Goal: Task Accomplishment & Management: Complete application form

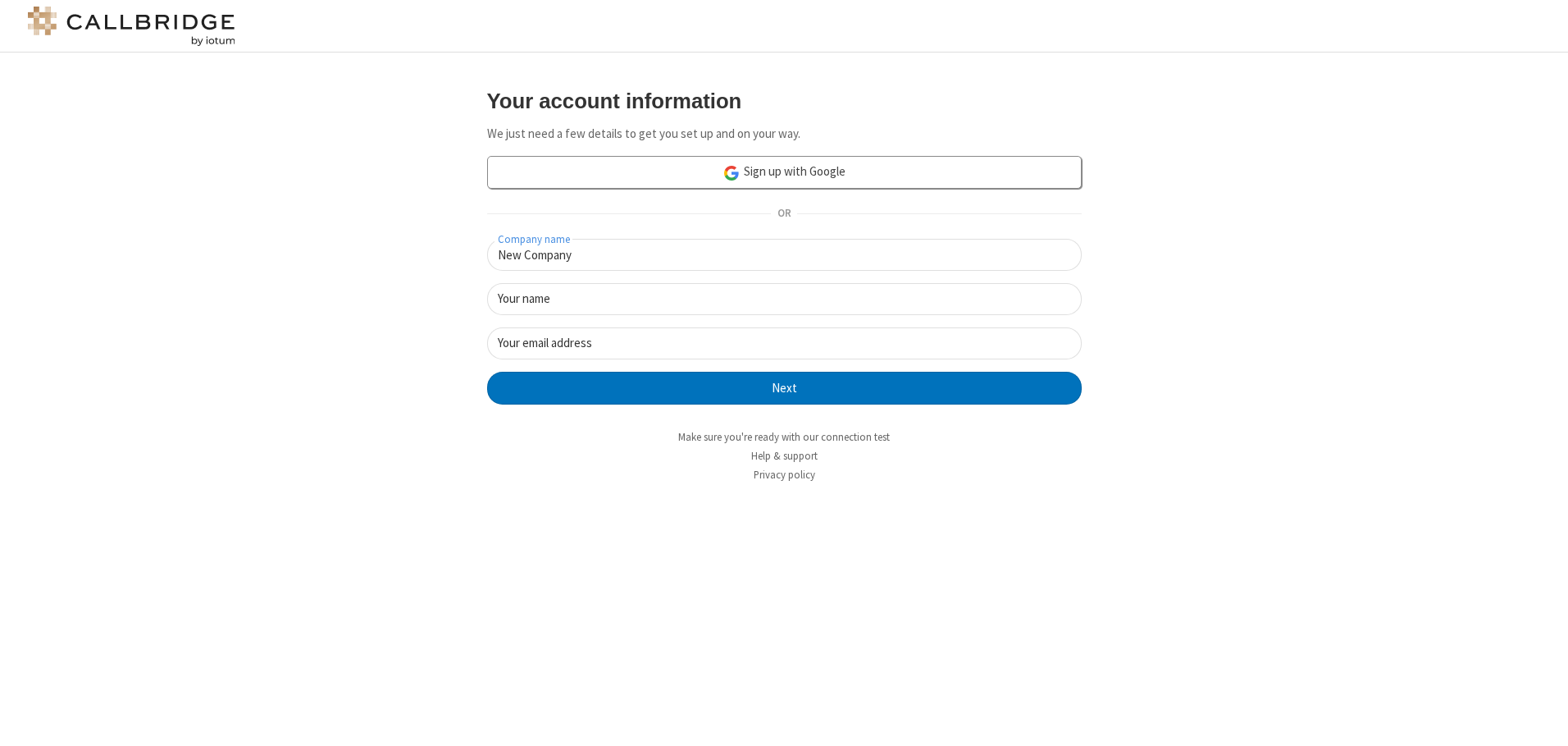
type input "New Company"
type input "New User"
type input "[EMAIL_ADDRESS][DOMAIN_NAME]"
click button "Next" at bounding box center [784, 388] width 595 height 33
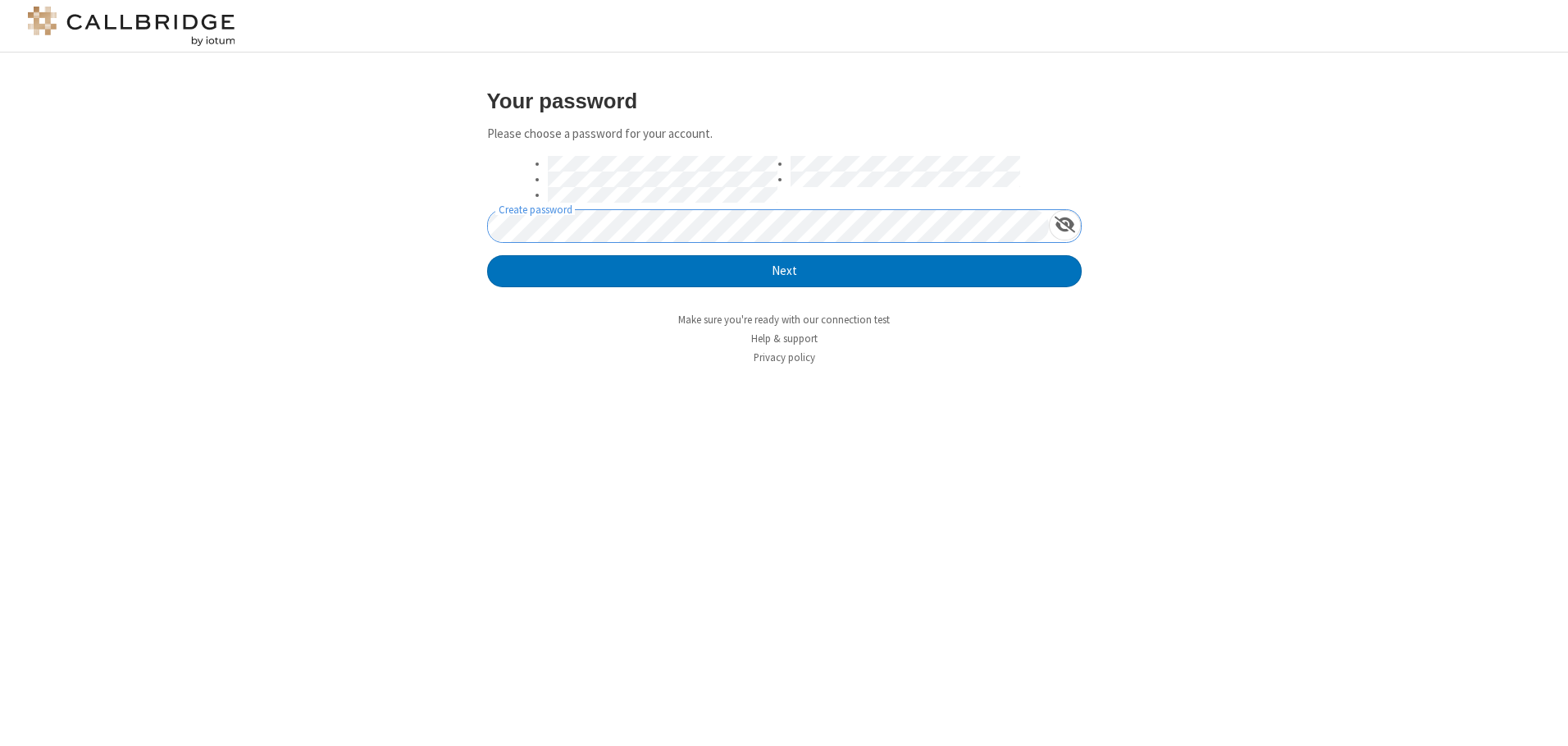
click button "Next" at bounding box center [784, 272] width 595 height 33
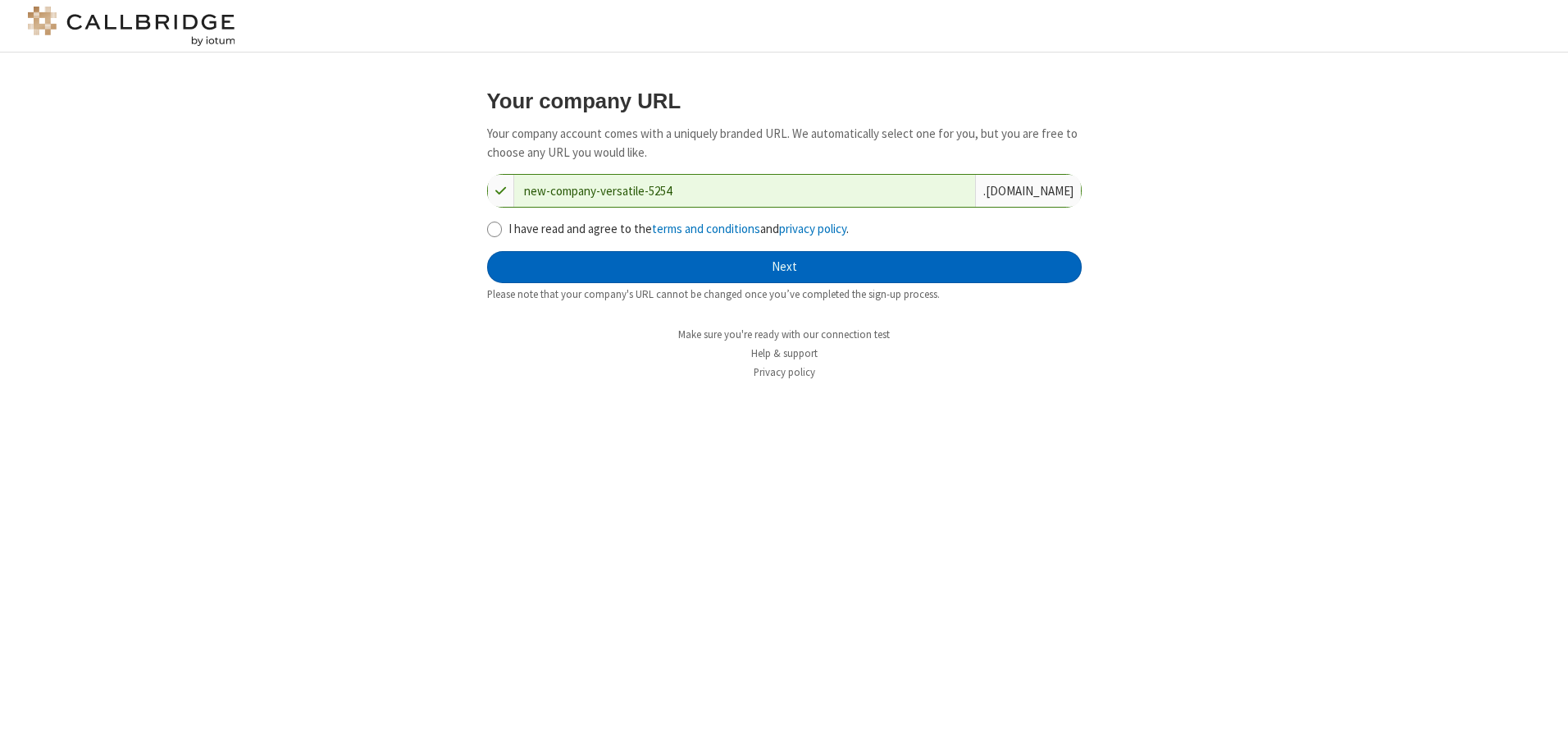
click at [784, 266] on button "Next" at bounding box center [784, 267] width 595 height 33
